Goal: Submit feedback/report problem: Ask a question

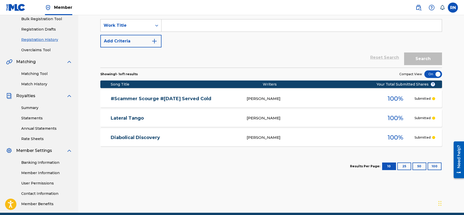
click at [434, 165] on button "100" at bounding box center [435, 167] width 14 height 8
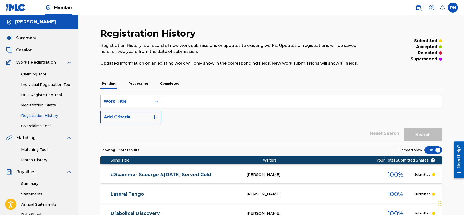
click at [35, 61] on span "Works Registration" at bounding box center [36, 62] width 40 height 6
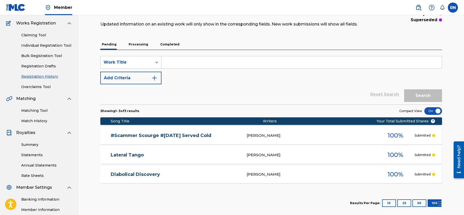
scroll to position [46, 0]
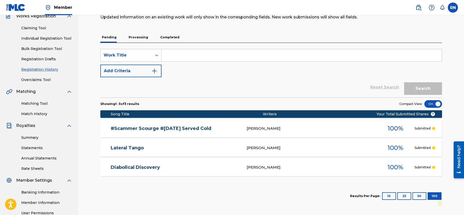
click at [31, 139] on link "Summary" at bounding box center [46, 137] width 51 height 5
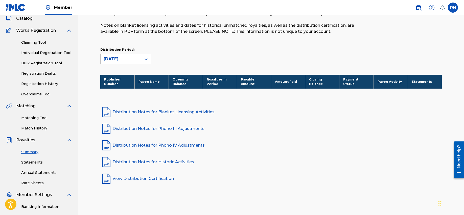
scroll to position [35, 0]
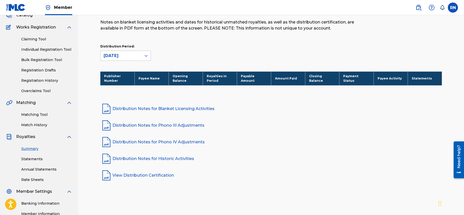
click at [31, 159] on link "Statements" at bounding box center [46, 159] width 51 height 5
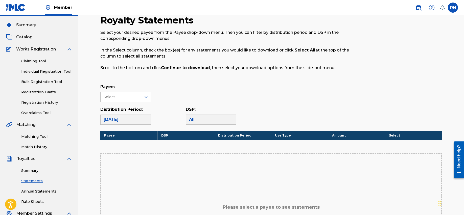
scroll to position [16, 0]
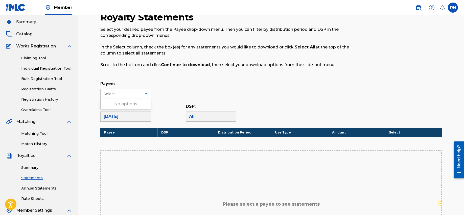
click at [136, 95] on div "Select..." at bounding box center [121, 94] width 34 height 5
click at [134, 118] on div "[DATE]" at bounding box center [125, 117] width 51 height 10
click at [189, 117] on div "All" at bounding box center [211, 117] width 51 height 10
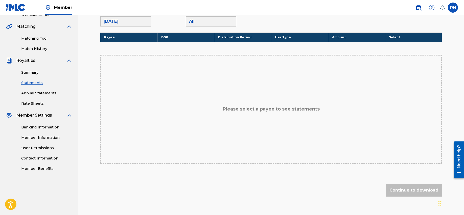
scroll to position [115, 0]
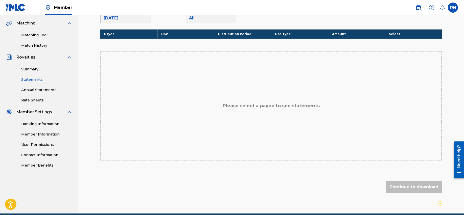
click at [45, 153] on link "Contact Information" at bounding box center [46, 155] width 51 height 5
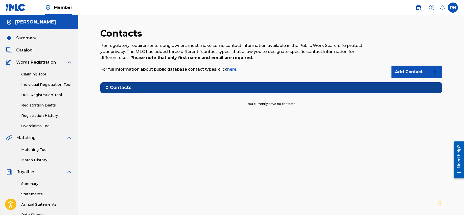
click at [419, 71] on link "Add Contact" at bounding box center [417, 72] width 51 height 13
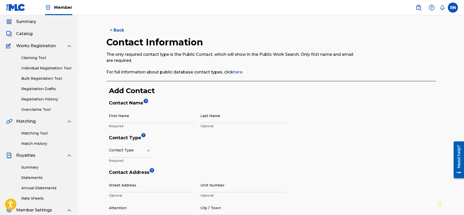
click at [146, 118] on input "First Name" at bounding box center [151, 116] width 85 height 14
type input "[PERSON_NAME]"
type input "Nomer"
click at [143, 153] on div at bounding box center [130, 150] width 42 height 6
click at [130, 195] on div "Copyright" at bounding box center [130, 197] width 42 height 11
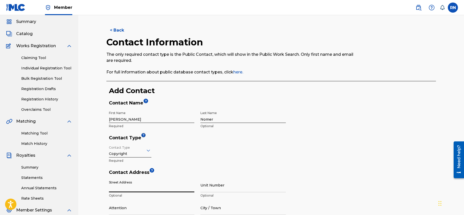
click at [131, 190] on input "Street Address" at bounding box center [151, 185] width 85 height 14
type input "[STREET_ADDRESS][PERSON_NAME]"
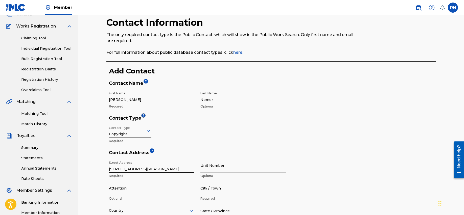
scroll to position [45, 0]
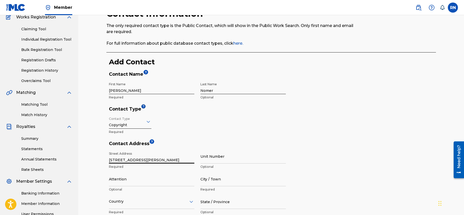
click at [229, 184] on input "City / Town" at bounding box center [242, 179] width 85 height 14
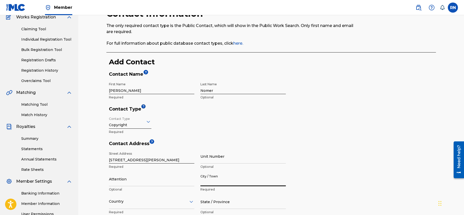
type input "Plainview"
type input "[PERSON_NAME]"
type input "[GEOGRAPHIC_DATA]"
type input "[US_STATE]"
type input "11803"
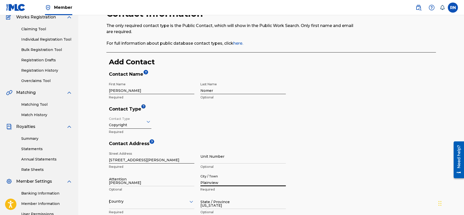
type input "516"
type input "6287877"
type input "[PERSON_NAME][EMAIL_ADDRESS][DOMAIN_NAME]"
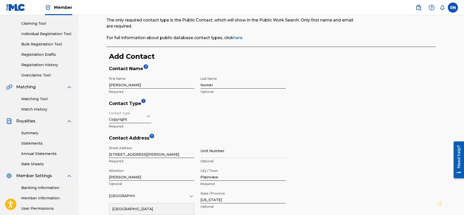
click at [364, 175] on div "Contact Address ? Street Address [STREET_ADDRESS][PERSON_NAME] Required Unit Nu…" at bounding box center [272, 186] width 327 height 102
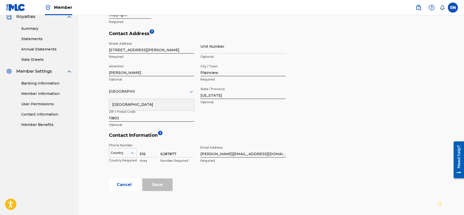
scroll to position [152, 0]
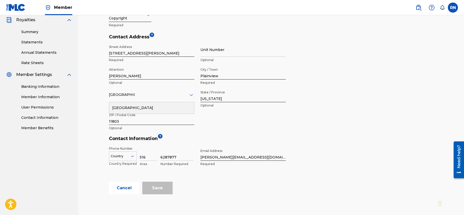
click at [337, 167] on form "Contact Name ? First Name [PERSON_NAME] Required Last Name Nomer Optional Conta…" at bounding box center [272, 80] width 327 height 230
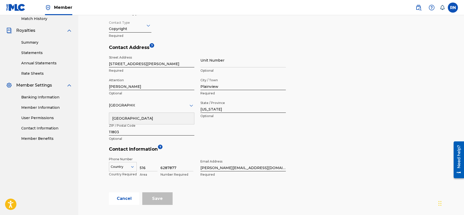
scroll to position [172, 0]
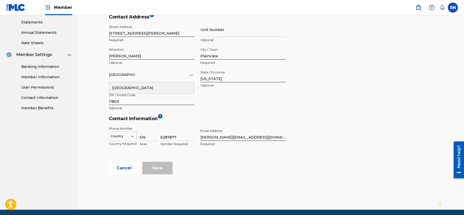
click at [131, 139] on div "Country" at bounding box center [123, 136] width 28 height 8
click at [120, 143] on div "US, [GEOGRAPHIC_DATA] +1" at bounding box center [122, 149] width 27 height 20
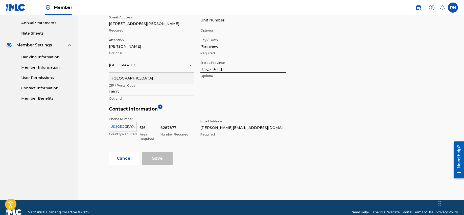
click at [166, 160] on div "Save" at bounding box center [157, 158] width 30 height 13
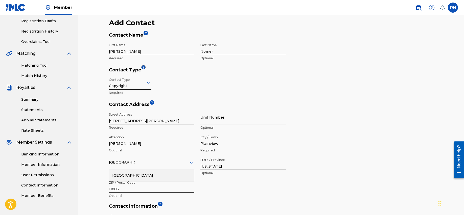
scroll to position [58, 0]
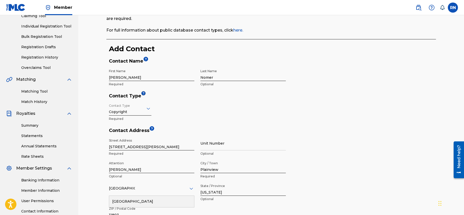
click at [146, 112] on div "Copyright" at bounding box center [130, 108] width 42 height 12
click at [135, 121] on div "Public" at bounding box center [130, 121] width 42 height 11
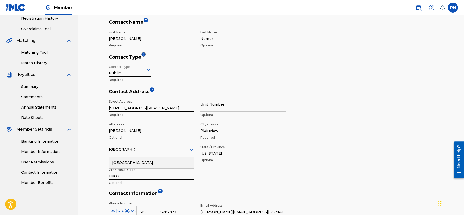
scroll to position [81, 0]
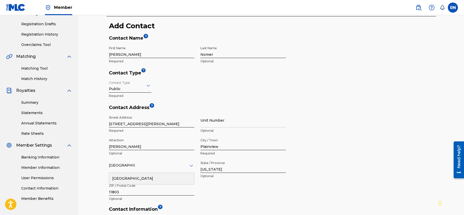
click at [147, 86] on icon at bounding box center [148, 86] width 6 height 6
click at [133, 108] on div "Finance" at bounding box center [130, 109] width 42 height 11
click at [144, 86] on div at bounding box center [130, 85] width 42 height 6
click at [128, 117] on div "Legal" at bounding box center [130, 121] width 42 height 11
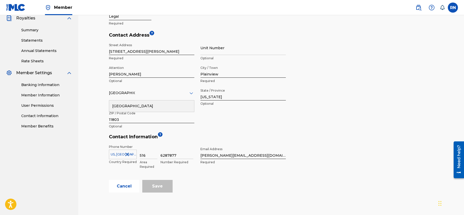
scroll to position [161, 0]
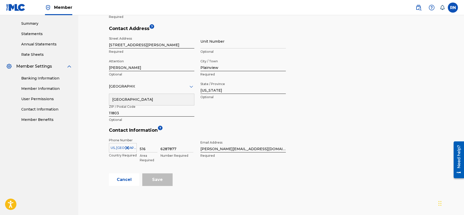
click at [150, 188] on div "< Back Contact Information The only required contact type is the Public Contact…" at bounding box center [271, 44] width 354 height 354
click at [153, 183] on div "Save" at bounding box center [157, 180] width 30 height 13
click at [183, 80] on div "[GEOGRAPHIC_DATA]" at bounding box center [151, 87] width 85 height 14
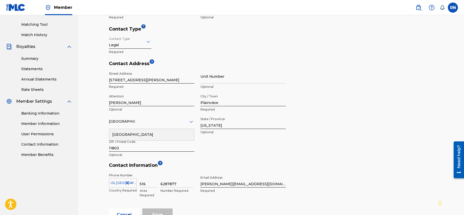
scroll to position [122, 0]
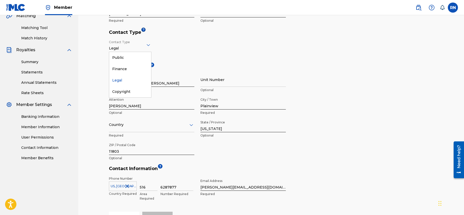
click at [144, 46] on div at bounding box center [130, 45] width 42 height 6
click at [125, 92] on div "Copyright" at bounding box center [130, 91] width 42 height 11
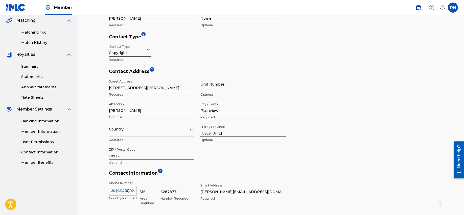
scroll to position [121, 0]
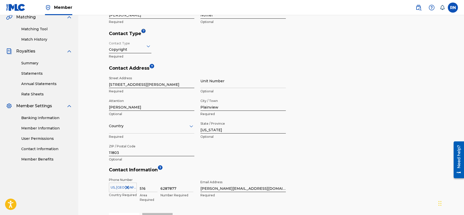
click at [40, 127] on link "Member Information" at bounding box center [46, 128] width 51 height 5
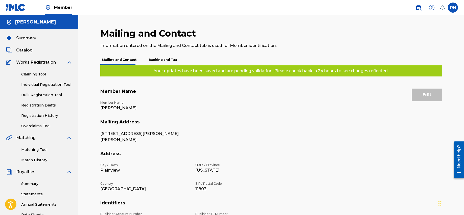
click at [38, 159] on link "Match History" at bounding box center [46, 160] width 51 height 5
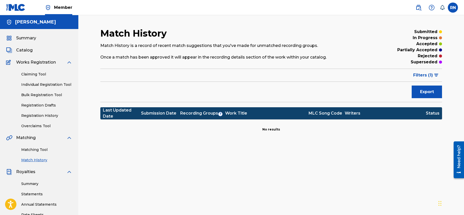
click at [40, 150] on link "Matching Tool" at bounding box center [46, 149] width 51 height 5
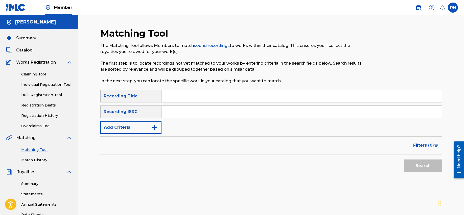
click at [183, 98] on input "Search Form" at bounding box center [302, 96] width 280 height 12
type input "America is Back"
click at [192, 112] on input "Search Form" at bounding box center [302, 112] width 280 height 12
paste input "QZJG52580412"
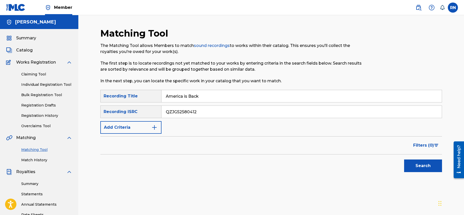
type input "QZJG52580412"
click at [428, 172] on button "Search" at bounding box center [423, 166] width 38 height 13
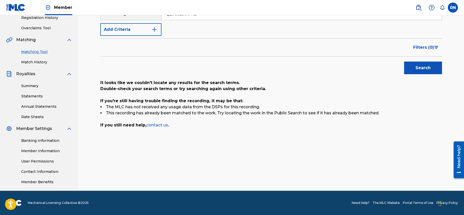
scroll to position [36, 0]
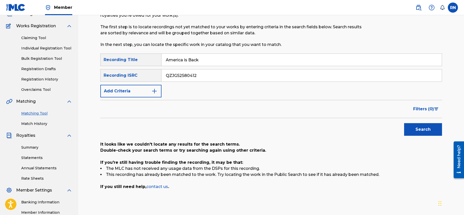
click at [152, 90] on img "Search Form" at bounding box center [154, 91] width 6 height 6
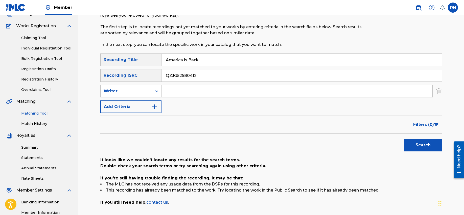
click at [174, 91] on input "Search Form" at bounding box center [297, 91] width 271 height 12
type input "[PERSON_NAME]"
click at [150, 105] on button "Add Criteria" at bounding box center [130, 107] width 61 height 13
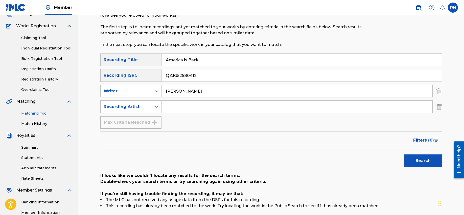
click at [173, 106] on input "Search Form" at bounding box center [297, 107] width 271 height 12
type input "[PERSON_NAME]"
click at [156, 121] on div "Max Criteria Reached" at bounding box center [130, 122] width 61 height 13
click at [417, 161] on button "Search" at bounding box center [423, 161] width 38 height 13
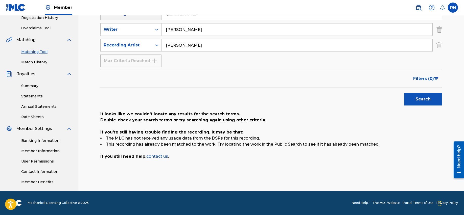
click at [155, 156] on link "contact us" at bounding box center [157, 156] width 22 height 5
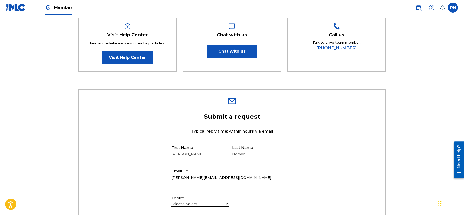
scroll to position [130, 0]
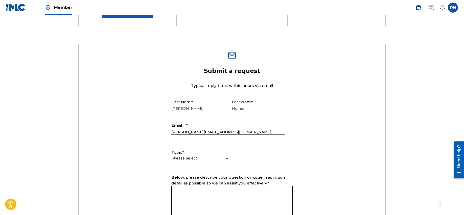
click at [203, 156] on select "Please Select I need help with my account I need help with managing my catalog …" at bounding box center [200, 158] width 58 height 5
select select "I need help with the Public Search"
click at [171, 156] on select "Please Select I need help with my account I need help with managing my catalog …" at bounding box center [200, 158] width 58 height 5
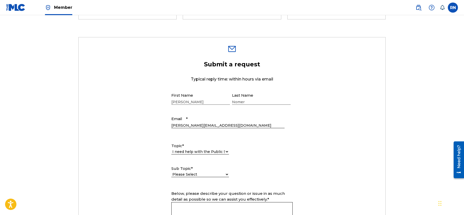
scroll to position [140, 0]
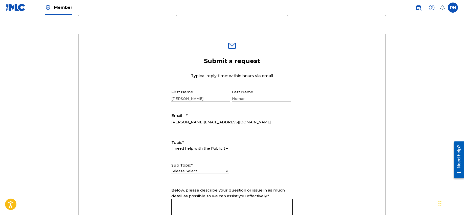
click at [210, 169] on select "Please Select I need help with the Public Search I need help with the Bulk Data…" at bounding box center [200, 171] width 58 height 5
select select "I need help with the Public Search"
click at [171, 169] on select "Please Select I need help with the Public Search I need help with the Bulk Data…" at bounding box center [200, 171] width 58 height 5
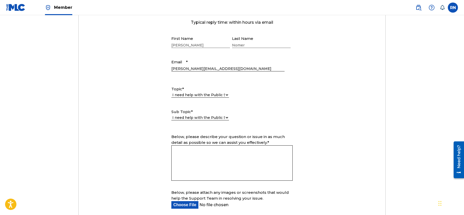
scroll to position [208, 0]
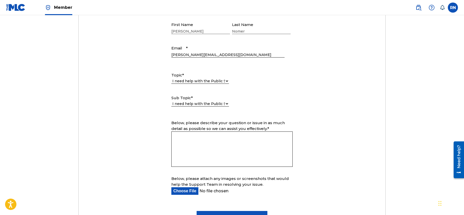
click at [196, 133] on textarea "Below, please describe your question or issue in as much detail as possible so …" at bounding box center [231, 149] width 121 height 35
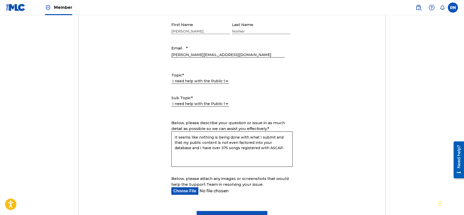
click at [230, 137] on textarea "It seems like nothing is being done with what I submit and that my public conte…" at bounding box center [231, 149] width 121 height 35
drag, startPoint x: 262, startPoint y: 143, endPoint x: 174, endPoint y: 137, distance: 88.4
click at [174, 137] on textarea "It seems like nothing is being done with what I submit and that my public conte…" at bounding box center [231, 149] width 121 height 35
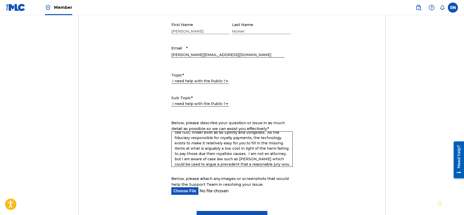
scroll to position [21, 0]
type textarea "Why am I not finding more of my public content in your database? I have over 37…"
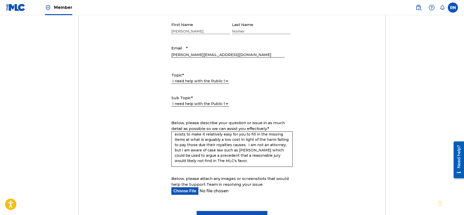
scroll to position [0, 0]
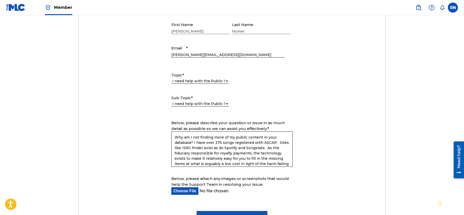
drag, startPoint x: 246, startPoint y: 165, endPoint x: 160, endPoint y: 127, distance: 94.4
click at [160, 127] on form "Submit a request Typical reply time: within hours via email First Name [PERSON_…" at bounding box center [232, 107] width 307 height 234
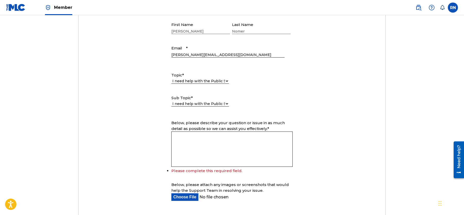
click at [179, 196] on input "Below, please attach any images or screenshots that would help the Support Team…" at bounding box center [227, 198] width 113 height 8
type input "C:\fakepath\WorksCatalogCWR.txt"
click at [211, 143] on textarea "Below, please describe your question or issue in as much detail as possible so …" at bounding box center [231, 149] width 121 height 35
paste textarea "Dear MLC Support Team, I am writing to find the most effective way to register …"
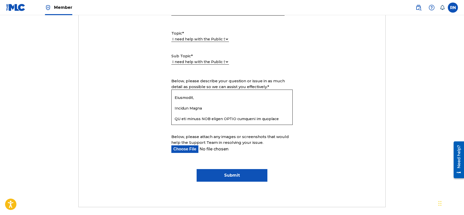
scroll to position [247, 0]
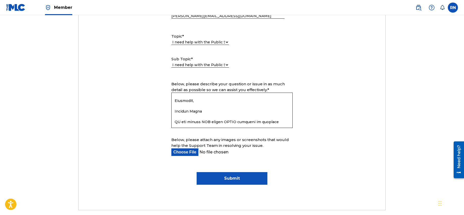
type textarea "Dear MLC Support Team, I am writing to find the most effective way to register …"
click at [242, 182] on input "Submit" at bounding box center [232, 178] width 71 height 13
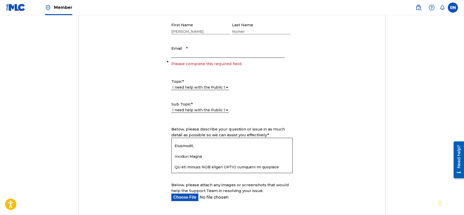
scroll to position [156, 0]
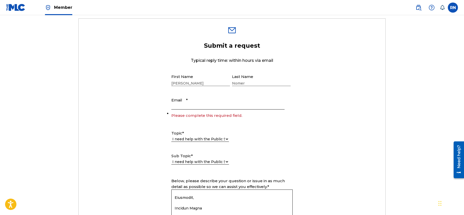
click at [190, 106] on input "Email *" at bounding box center [227, 102] width 113 height 14
type input "[PERSON_NAME][EMAIL_ADDRESS][DOMAIN_NAME]"
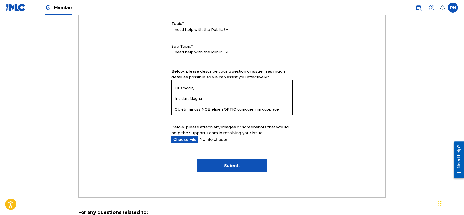
scroll to position [263, 0]
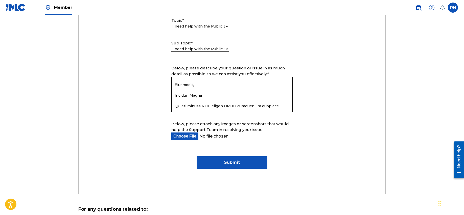
click at [231, 163] on input "Submit" at bounding box center [232, 162] width 71 height 13
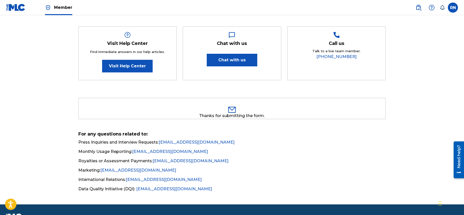
scroll to position [90, 0]
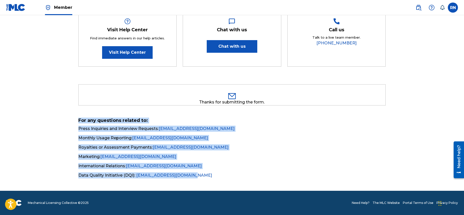
drag, startPoint x: 194, startPoint y: 177, endPoint x: 75, endPoint y: 123, distance: 131.2
click at [75, 123] on div "Need Help? You've come to the right place! Check out our Help Center or FAQ pag…" at bounding box center [232, 58] width 354 height 241
copy div "For any questions related to: Press Inquiries and Interview Requests: [EMAIL_AD…"
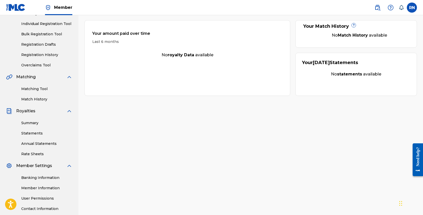
scroll to position [98, 0]
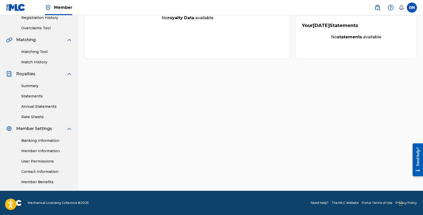
click at [47, 147] on div "Banking Information Member Information User Permissions Contact Information Mem…" at bounding box center [39, 158] width 66 height 53
click at [47, 154] on link "Member Information" at bounding box center [46, 151] width 51 height 5
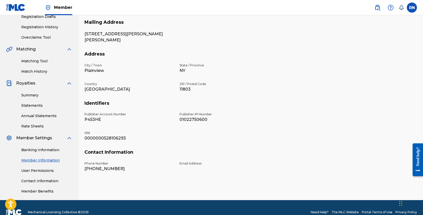
scroll to position [92, 0]
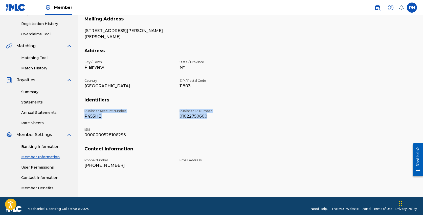
drag, startPoint x: 85, startPoint y: 111, endPoint x: 218, endPoint y: 116, distance: 133.8
click at [218, 116] on div "Publisher Account Number P453HE Publisher IPI Number 01022750600 ISNI 000000052…" at bounding box center [176, 127] width 184 height 37
copy div "Publisher Account Number P453HE Publisher IPI Number 01022750600"
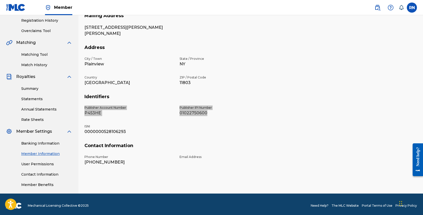
scroll to position [98, 0]
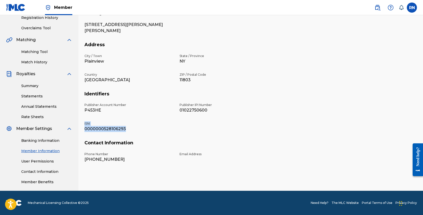
drag, startPoint x: 125, startPoint y: 129, endPoint x: 81, endPoint y: 124, distance: 43.9
click at [81, 124] on div "Mailing and Contact Information entered on the Mailing and Contact tab is used …" at bounding box center [250, 60] width 345 height 261
copy div "ISNI 0000000528106293"
click at [41, 180] on link "Member Benefits" at bounding box center [46, 182] width 51 height 5
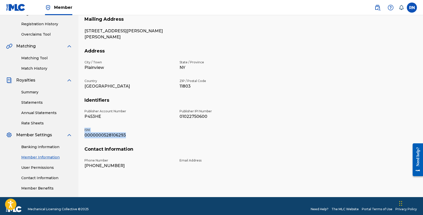
scroll to position [85, 0]
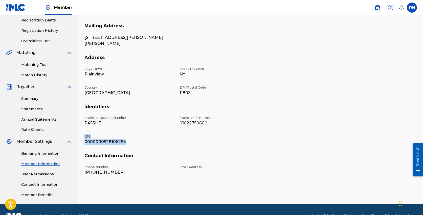
click at [42, 100] on link "Summary" at bounding box center [46, 98] width 51 height 5
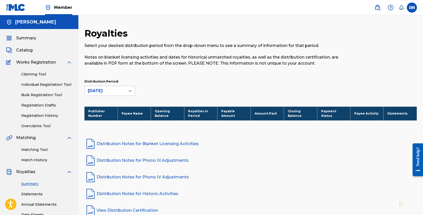
click at [29, 38] on span "Summary" at bounding box center [26, 38] width 20 height 6
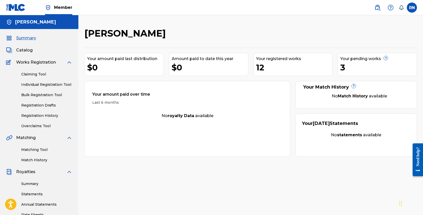
click at [34, 19] on h5 "[PERSON_NAME]" at bounding box center [35, 22] width 41 height 6
click at [22, 21] on h5 "[PERSON_NAME]" at bounding box center [35, 22] width 41 height 6
click at [64, 8] on span "Member" at bounding box center [63, 8] width 18 height 6
click at [49, 8] on img at bounding box center [48, 8] width 6 height 6
click at [413, 6] on label at bounding box center [412, 8] width 10 height 10
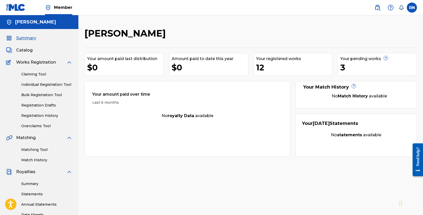
click at [412, 8] on input "RN Russell Nomer russell@russellnomer.com Notification Preferences Profile Log …" at bounding box center [412, 8] width 0 height 0
click at [361, 63] on link "Profile" at bounding box center [362, 63] width 10 height 5
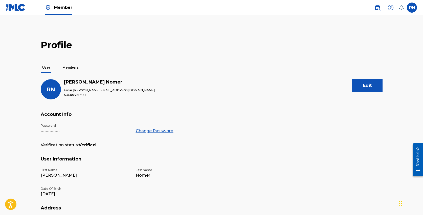
click at [72, 68] on p "Members" at bounding box center [70, 67] width 19 height 11
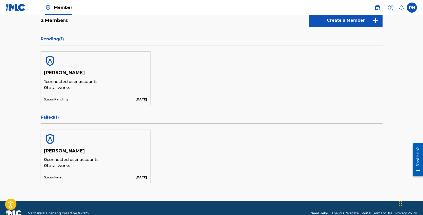
scroll to position [69, 0]
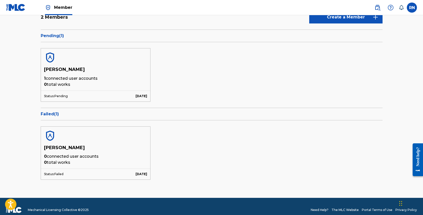
click at [71, 71] on h5 "[PERSON_NAME]" at bounding box center [95, 71] width 103 height 9
click at [49, 56] on img at bounding box center [50, 58] width 12 height 12
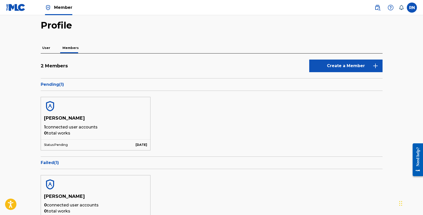
scroll to position [0, 0]
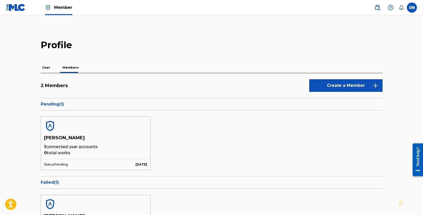
click at [20, 10] on img at bounding box center [15, 7] width 19 height 7
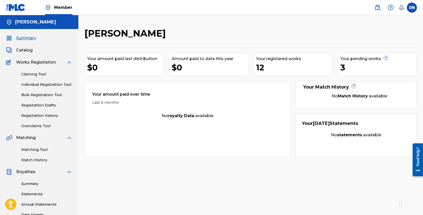
click at [40, 64] on span "Works Registration" at bounding box center [36, 62] width 40 height 6
click at [22, 48] on span "Catalog" at bounding box center [24, 50] width 16 height 6
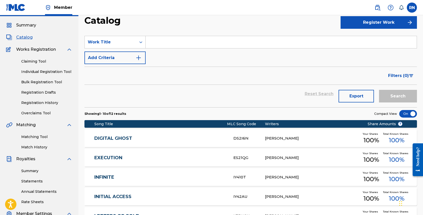
scroll to position [16, 0]
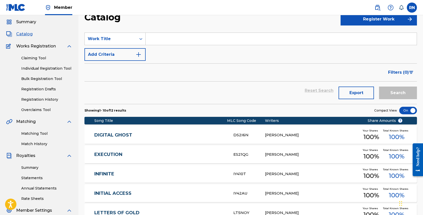
click at [114, 135] on link "DIGITAL GHOST" at bounding box center [160, 135] width 132 height 6
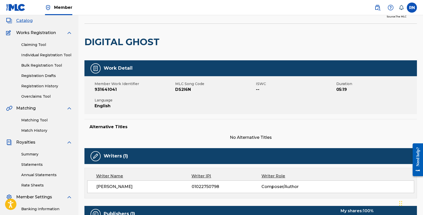
scroll to position [33, 0]
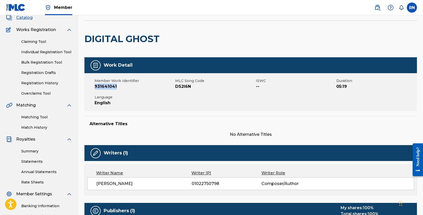
drag, startPoint x: 95, startPoint y: 87, endPoint x: 120, endPoint y: 85, distance: 25.2
click at [120, 85] on span "931641041" at bounding box center [134, 87] width 79 height 6
copy span "931641041"
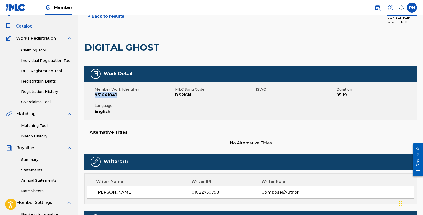
scroll to position [0, 0]
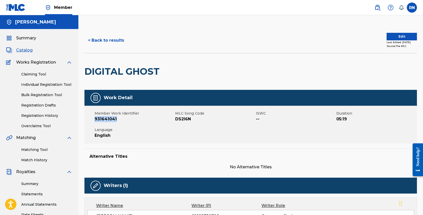
click at [90, 39] on button "< Back to results" at bounding box center [105, 40] width 43 height 13
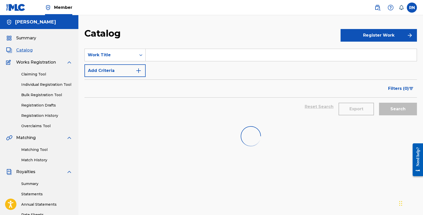
scroll to position [16, 0]
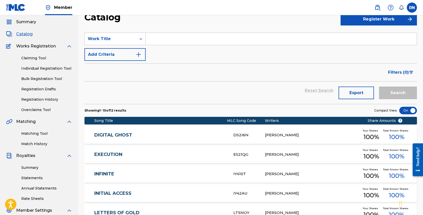
click at [103, 151] on div "EXECUTION ES21QG RUSSELL NOMER Your Shares 100 % Total Known Shares 100 %" at bounding box center [250, 155] width 332 height 18
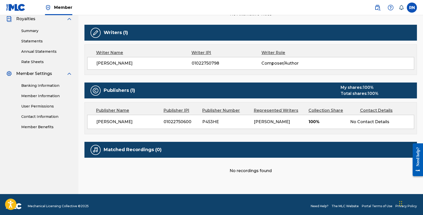
scroll to position [150, 0]
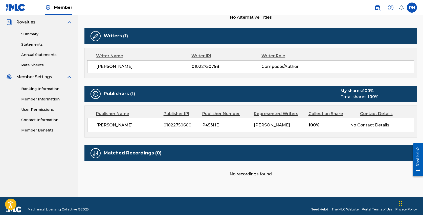
click at [43, 101] on link "Member Information" at bounding box center [46, 99] width 51 height 5
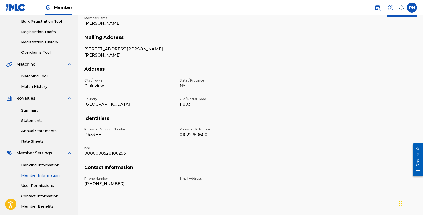
scroll to position [77, 0]
